Goal: Information Seeking & Learning: Learn about a topic

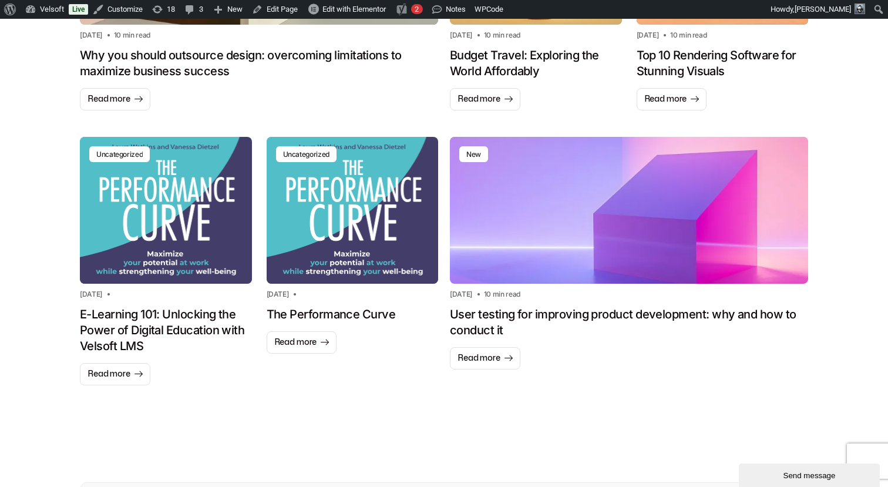
scroll to position [1031, 0]
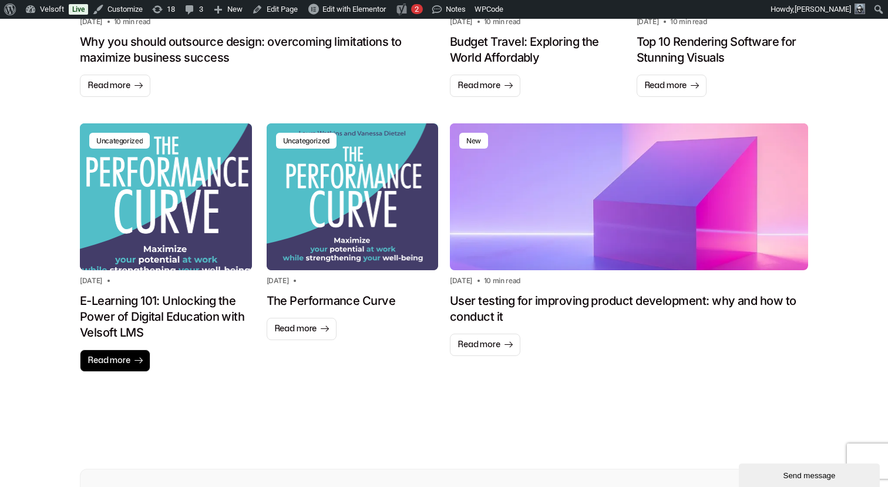
click at [118, 358] on span "Read more" at bounding box center [109, 361] width 43 height 12
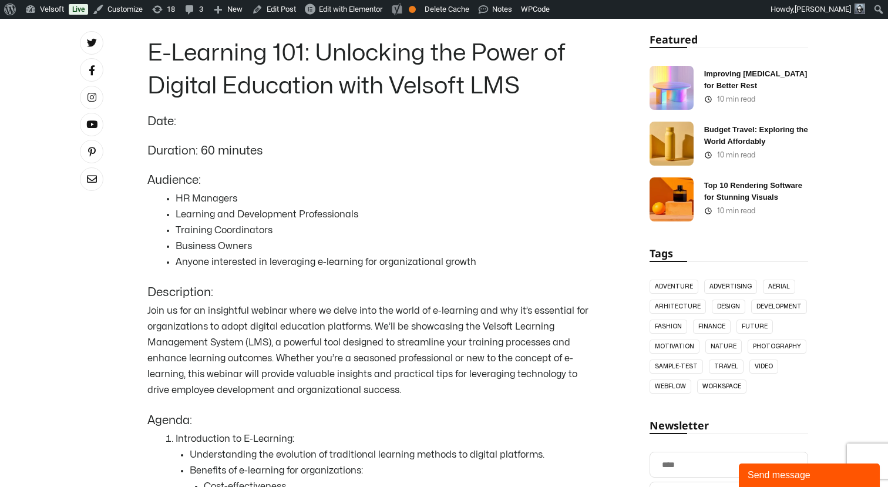
scroll to position [448, 0]
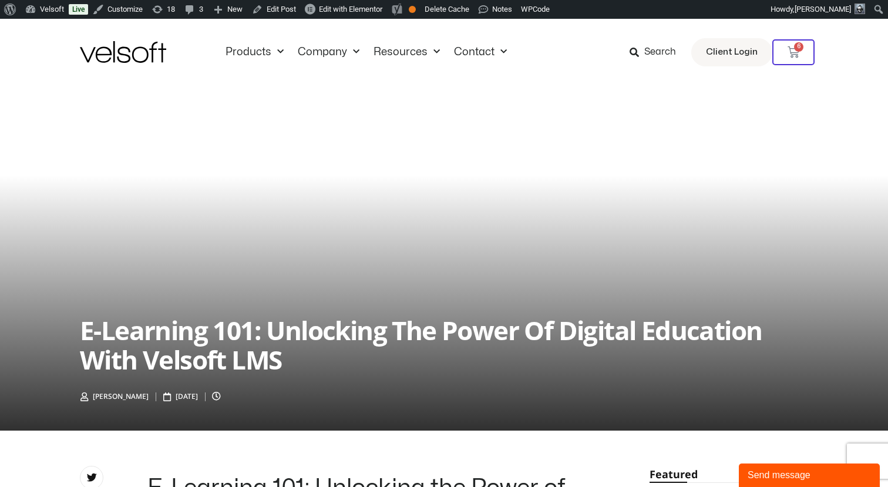
scroll to position [4, 0]
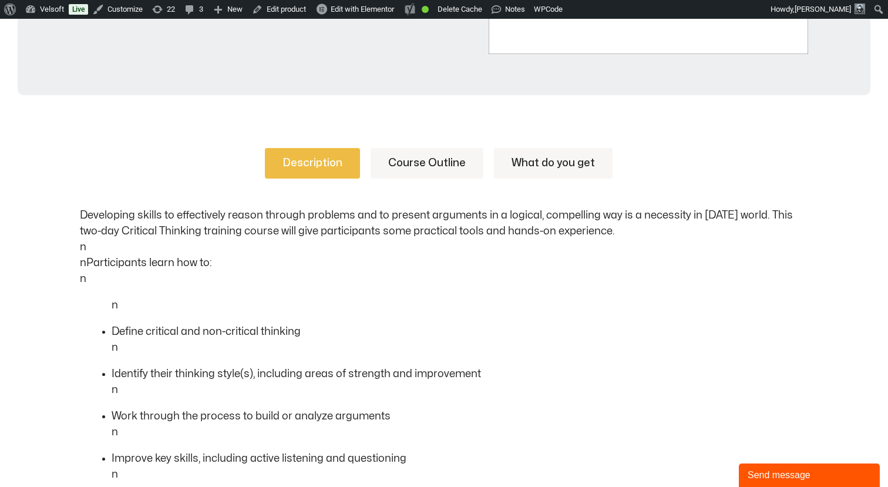
scroll to position [506, 0]
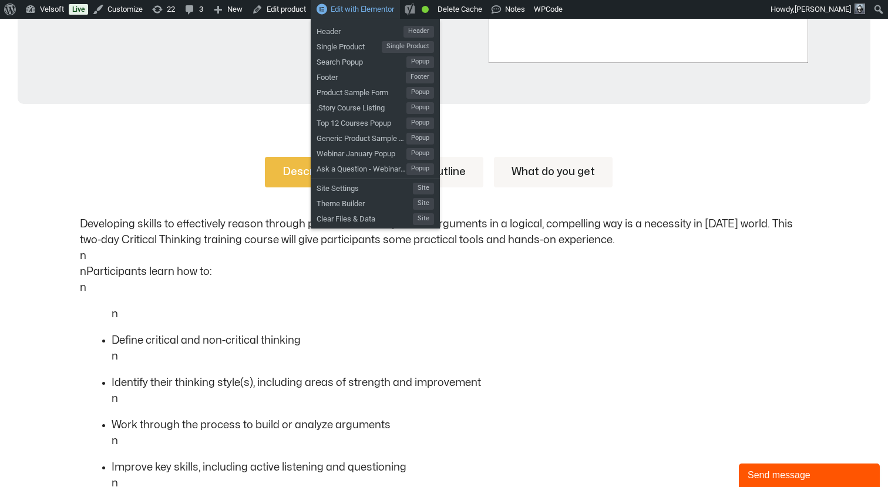
click at [354, 13] on span "Edit with Elementor" at bounding box center [362, 9] width 63 height 9
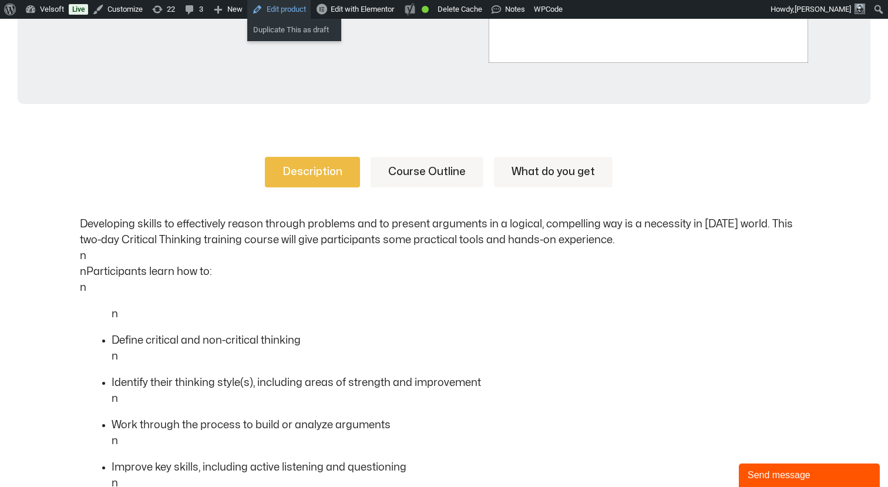
click at [303, 9] on link "Edit product" at bounding box center [278, 9] width 63 height 19
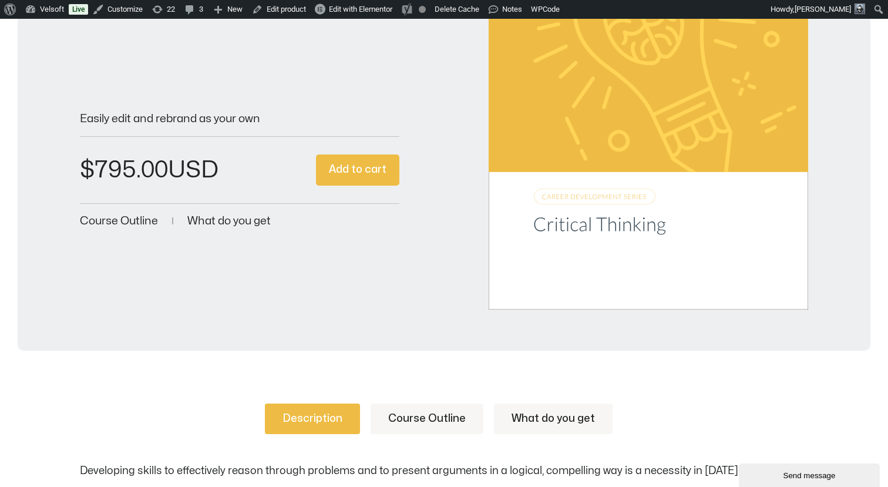
scroll to position [424, 0]
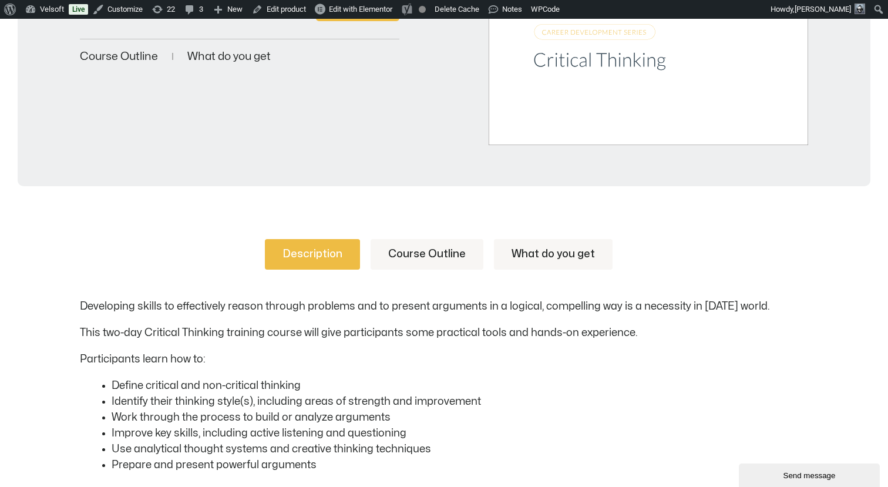
click at [392, 244] on link "Course Outline" at bounding box center [427, 254] width 113 height 31
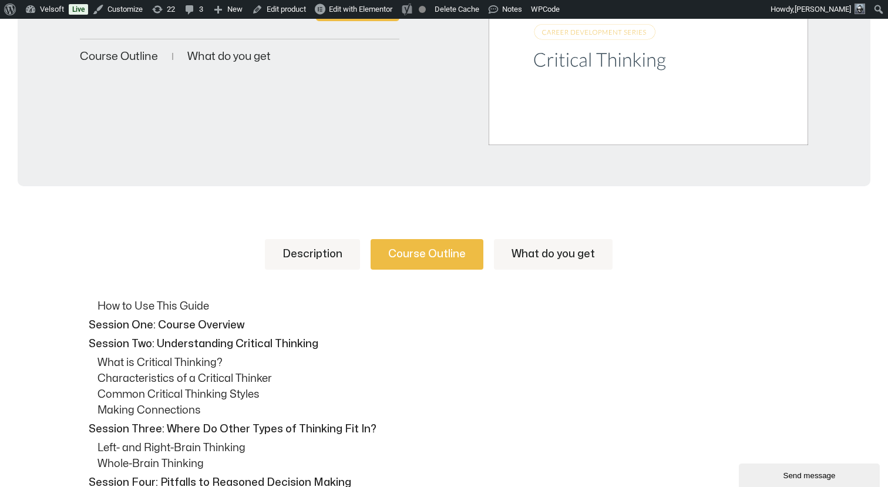
click at [334, 245] on link "Description" at bounding box center [312, 254] width 95 height 31
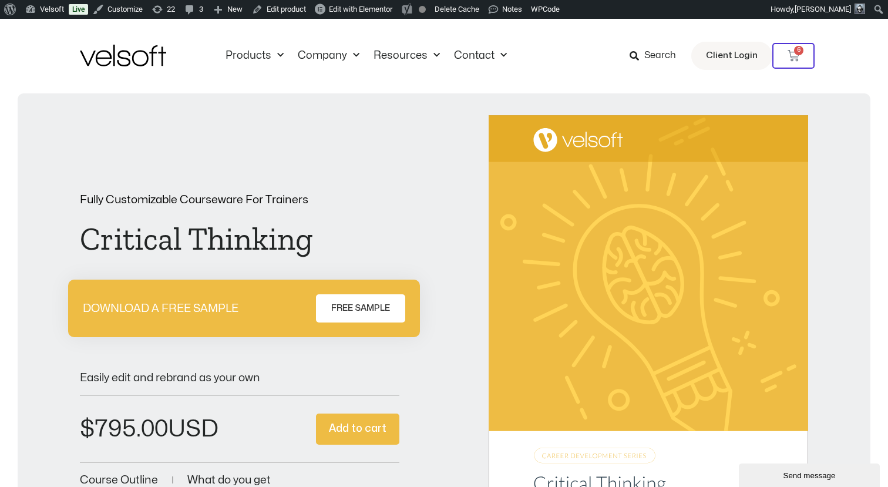
scroll to position [0, 0]
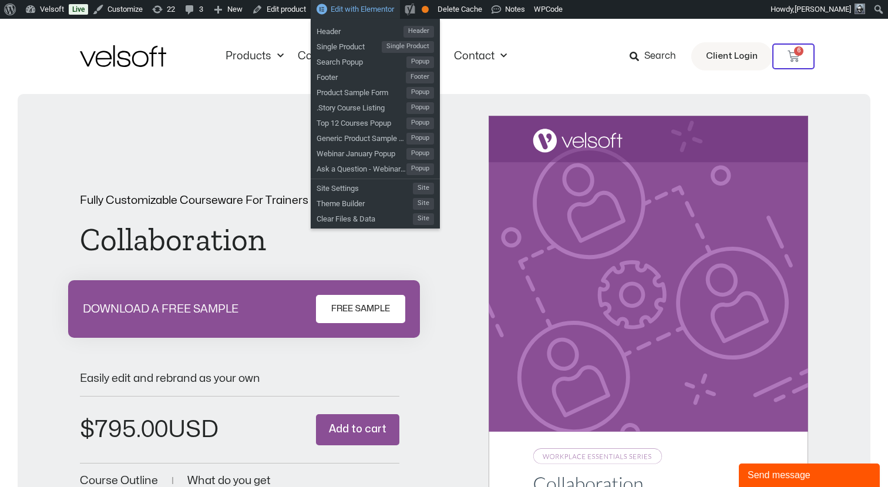
click at [368, 11] on span "Edit with Elementor" at bounding box center [362, 9] width 63 height 9
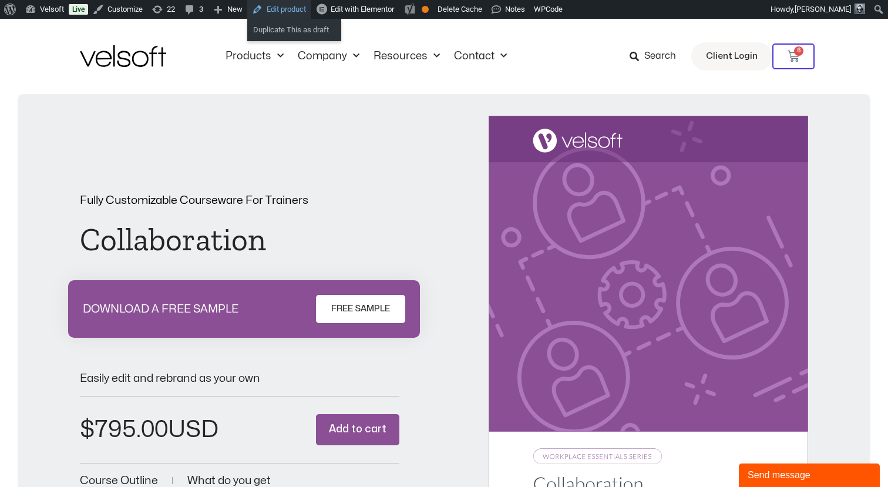
click at [293, 10] on link "Edit product" at bounding box center [278, 9] width 63 height 19
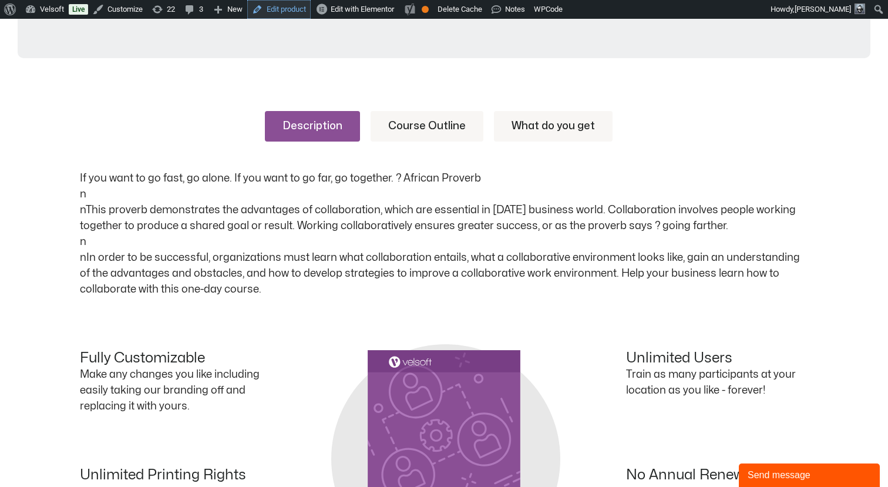
scroll to position [491, 0]
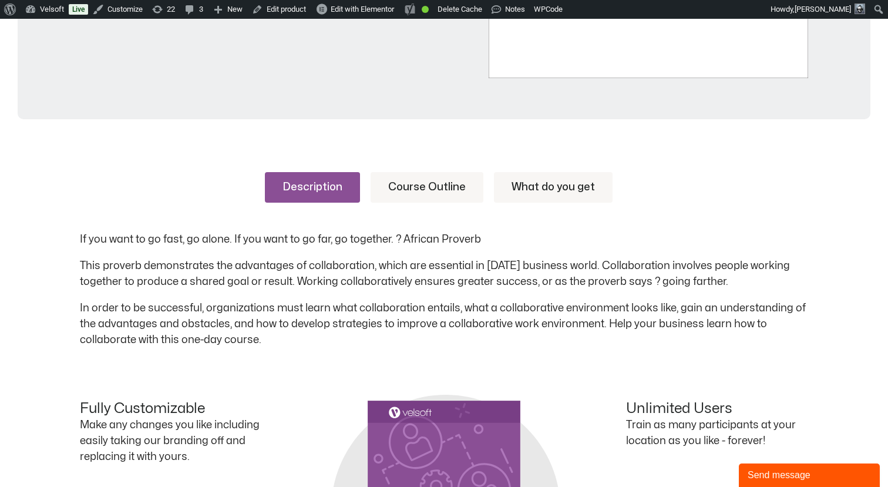
click at [410, 188] on link "Course Outline" at bounding box center [427, 187] width 113 height 31
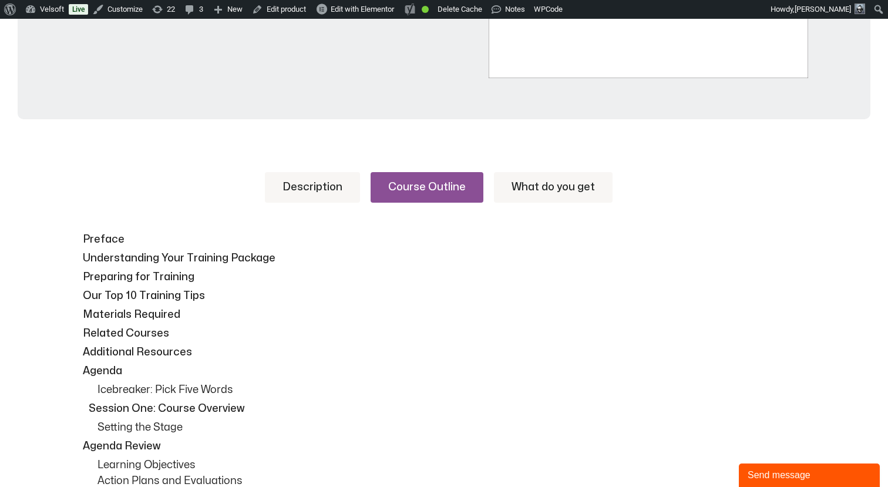
click at [345, 187] on link "Description" at bounding box center [312, 187] width 95 height 31
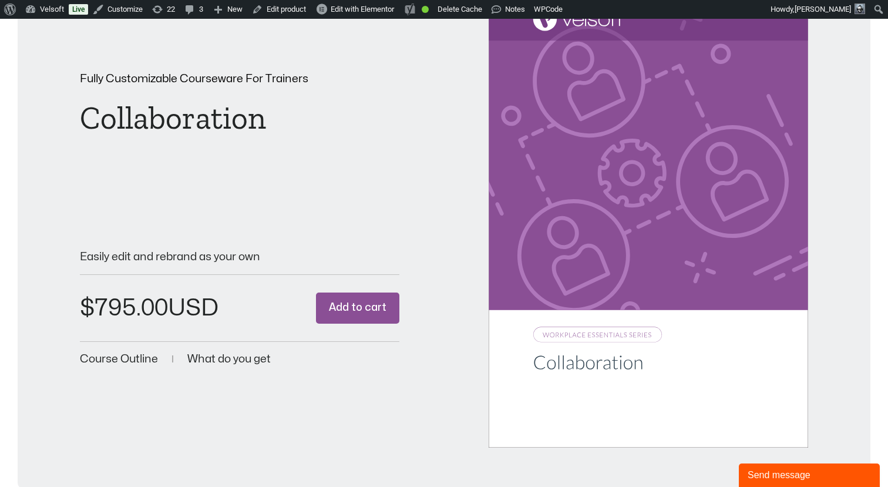
scroll to position [133, 0]
